Goal: Find specific page/section: Find specific page/section

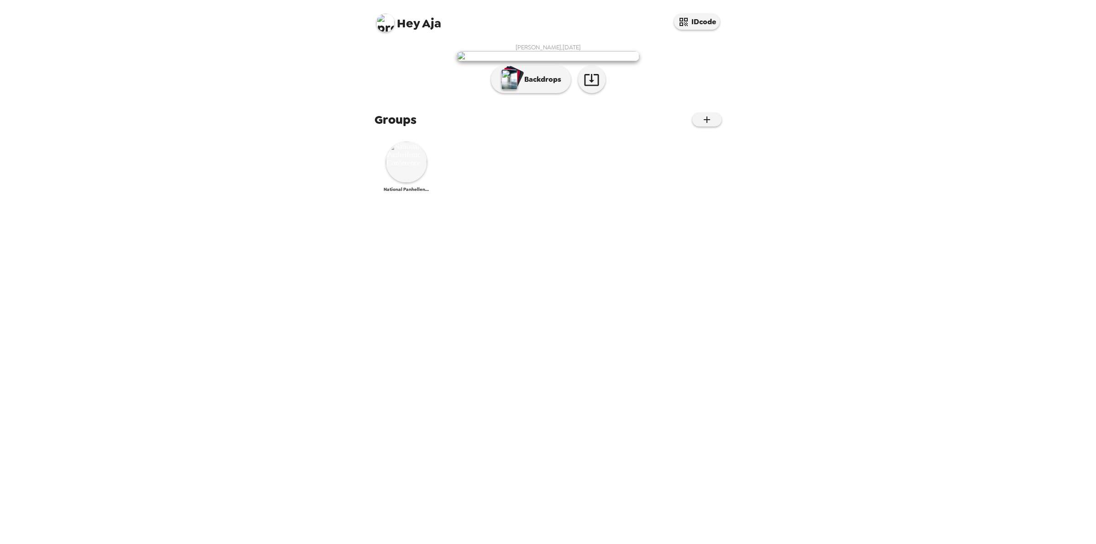
click at [425, 183] on img at bounding box center [406, 162] width 41 height 41
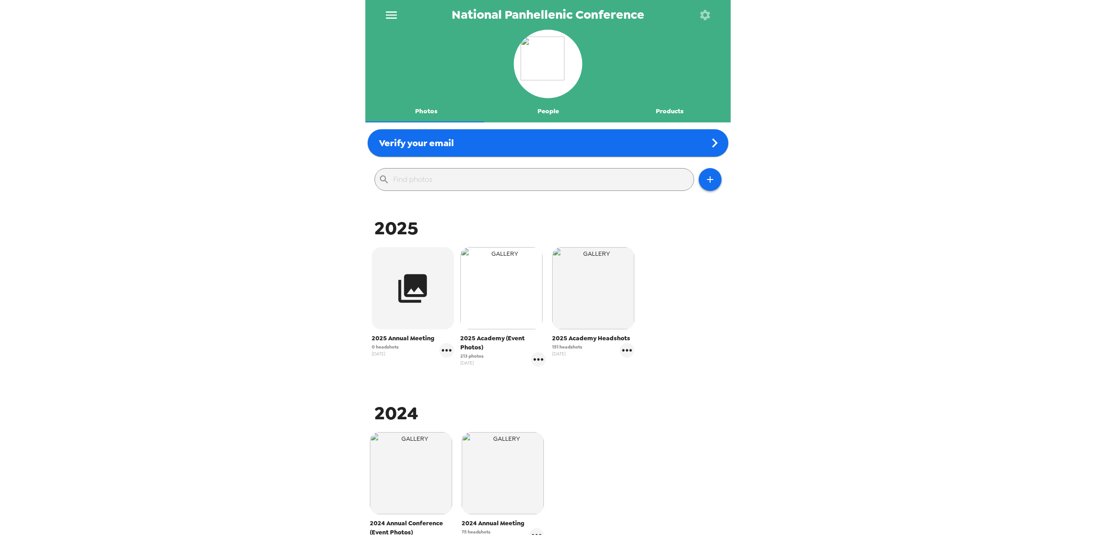
click at [499, 285] on img "button" at bounding box center [501, 288] width 82 height 82
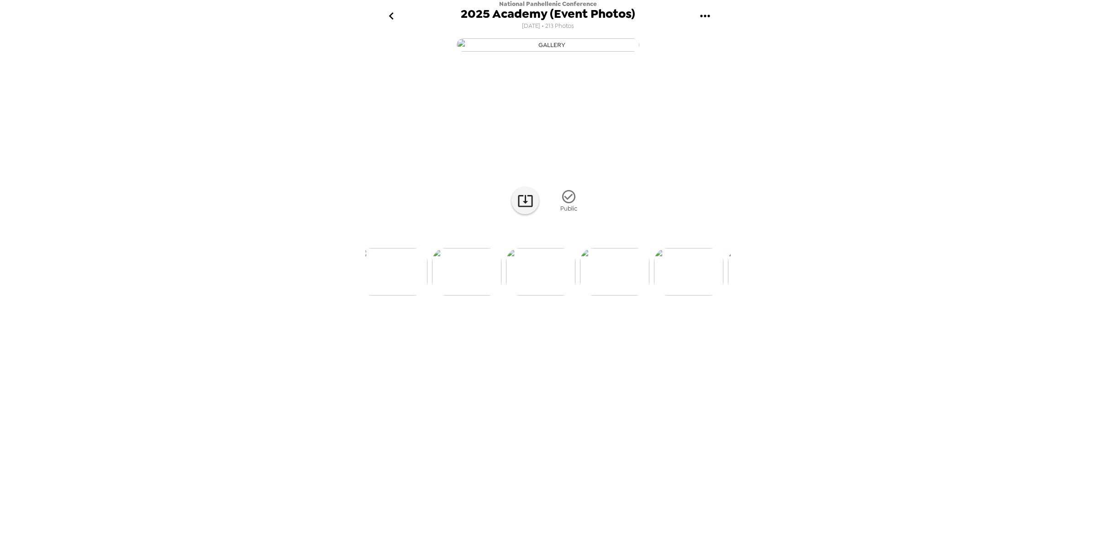
scroll to position [0, 6713]
click at [643, 295] on img at bounding box center [640, 271] width 69 height 47
click at [548, 295] on img at bounding box center [550, 271] width 69 height 47
click at [474, 295] on div at bounding box center [547, 257] width 365 height 78
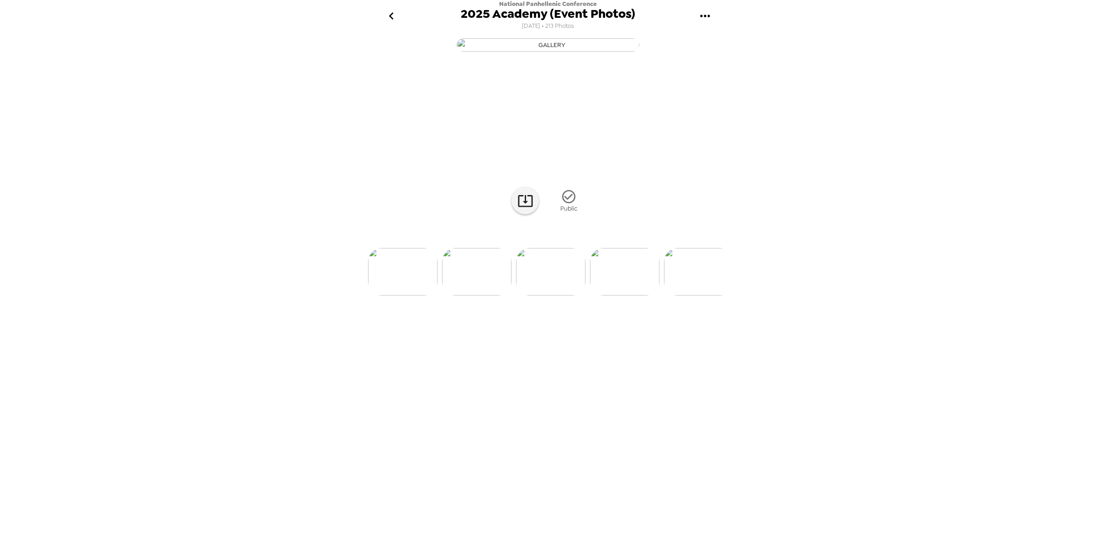
click at [466, 295] on img at bounding box center [476, 271] width 69 height 47
click at [644, 295] on img at bounding box center [637, 271] width 69 height 47
click at [716, 295] on img at bounding box center [699, 271] width 69 height 47
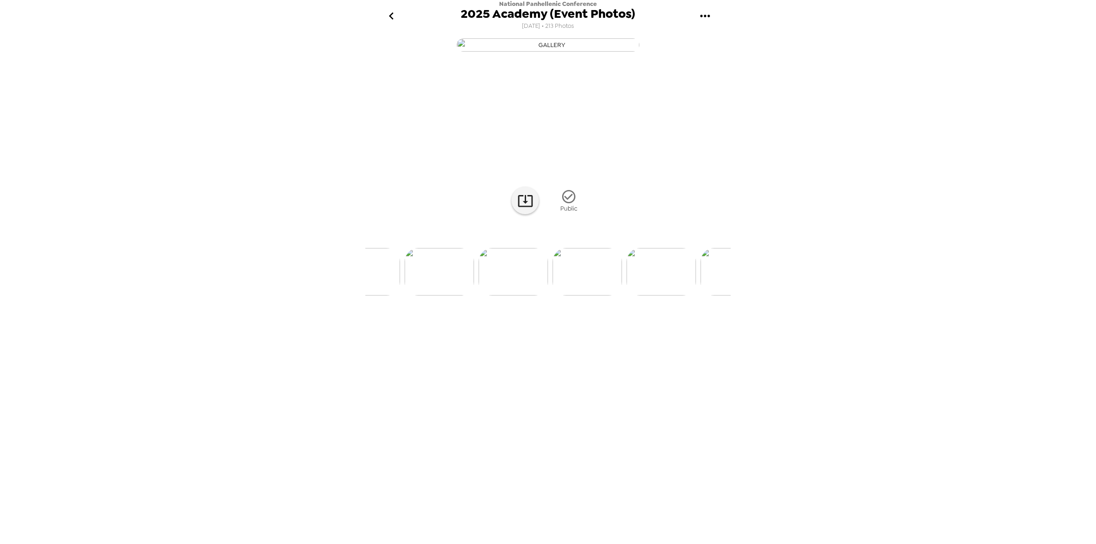
scroll to position [0, 15594]
